Goal: Task Accomplishment & Management: Use online tool/utility

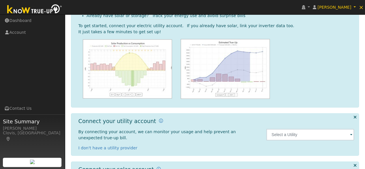
scroll to position [91, 0]
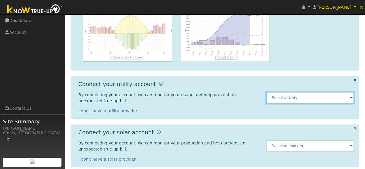
click at [307, 95] on input "text" at bounding box center [310, 98] width 88 height 12
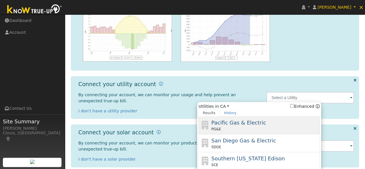
drag, startPoint x: 218, startPoint y: 127, endPoint x: 221, endPoint y: 126, distance: 3.0
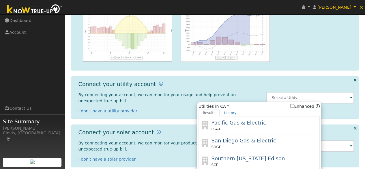
click at [219, 127] on span "PG&E" at bounding box center [216, 128] width 10 height 5
type input "PG&E"
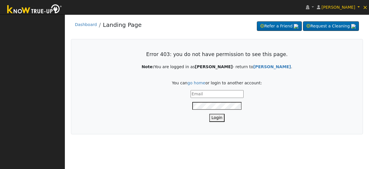
click at [209, 92] on input "text" at bounding box center [217, 94] width 53 height 8
type input "[EMAIL_ADDRESS][DOMAIN_NAME]"
click at [215, 120] on button "Login" at bounding box center [217, 118] width 16 height 8
